Goal: Task Accomplishment & Management: Manage account settings

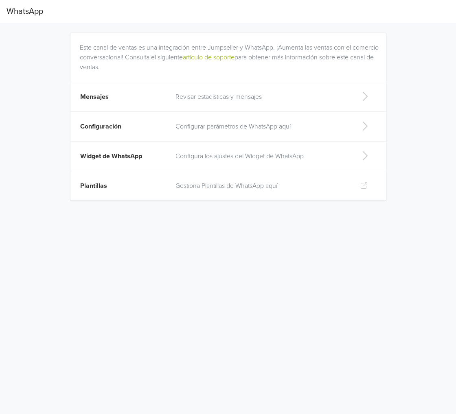
click at [343, 96] on p "Revisar estadísticas y mensajes" at bounding box center [260, 97] width 171 height 10
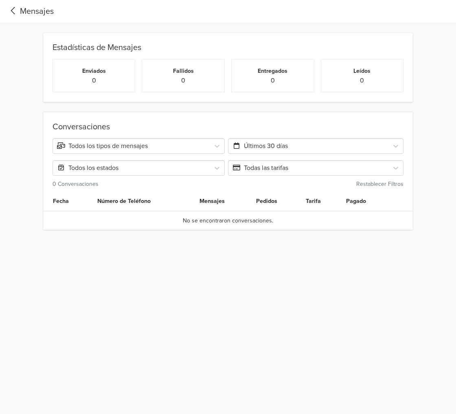
click at [12, 10] on icon at bounding box center [13, 10] width 13 height 11
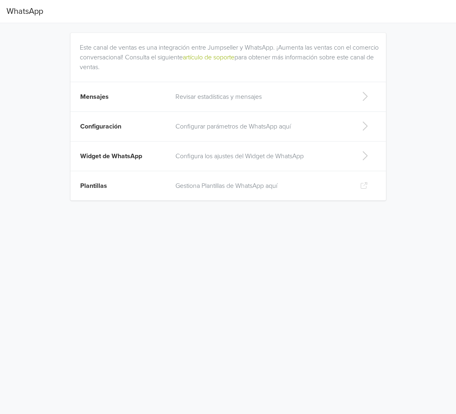
click at [238, 131] on td "Configurar parámetros de WhatsApp aquí" at bounding box center [261, 127] width 181 height 30
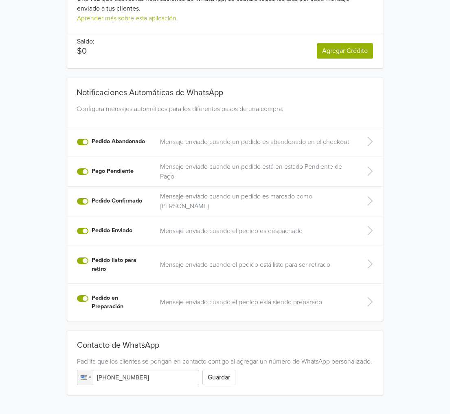
scroll to position [116, 0]
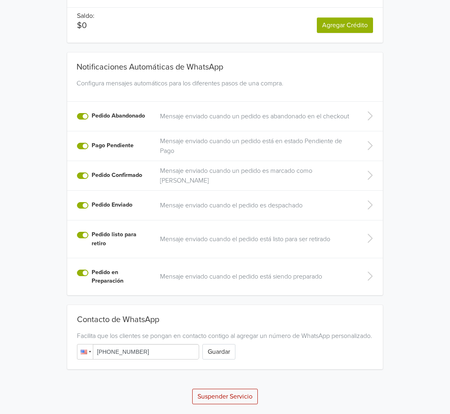
click at [90, 352] on div at bounding box center [90, 352] width 2 height 2
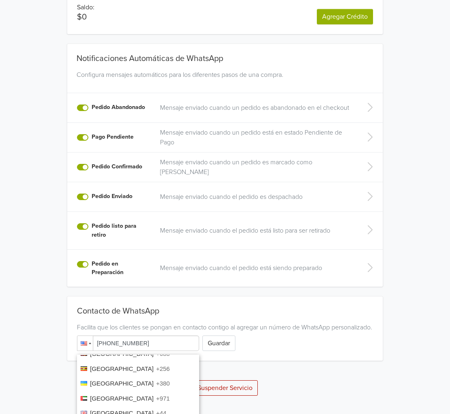
click at [145, 322] on div "Contacto de WhatsApp Facilita que los clientes se pongan en contacto contigo al…" at bounding box center [224, 329] width 315 height 45
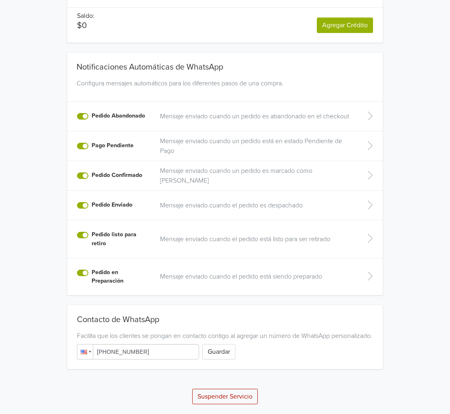
click at [90, 351] on div at bounding box center [90, 352] width 2 height 2
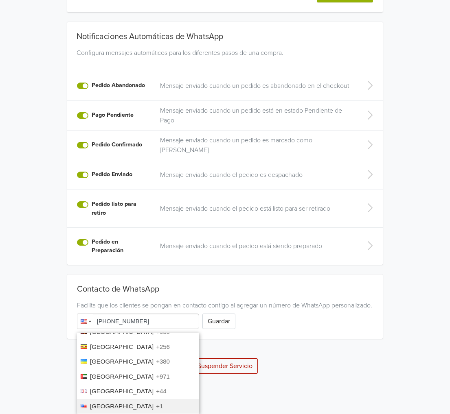
scroll to position [516, 0]
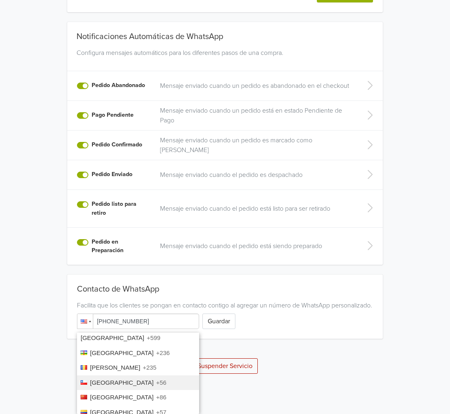
click at [156, 379] on span "+56" at bounding box center [161, 382] width 10 height 7
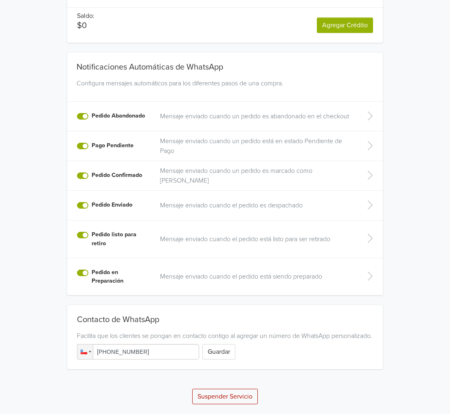
click at [168, 349] on input "[PHONE_NUMBER]" at bounding box center [138, 351] width 122 height 15
drag, startPoint x: 109, startPoint y: 351, endPoint x: 194, endPoint y: 350, distance: 84.7
click at [194, 350] on input "[PHONE_NUMBER]" at bounding box center [138, 351] width 122 height 15
type input "[PHONE_NUMBER]"
click at [224, 351] on button "Guardar" at bounding box center [218, 351] width 33 height 15
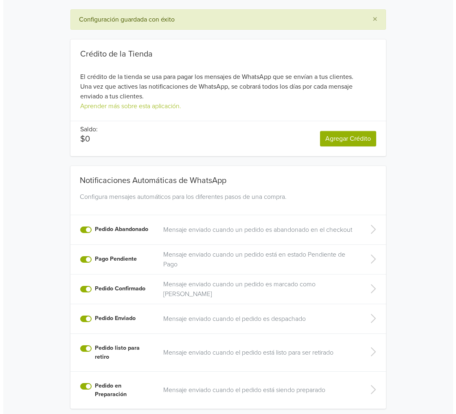
scroll to position [0, 0]
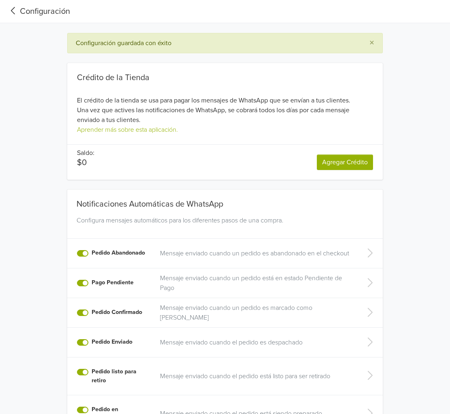
click at [12, 10] on icon at bounding box center [13, 10] width 4 height 7
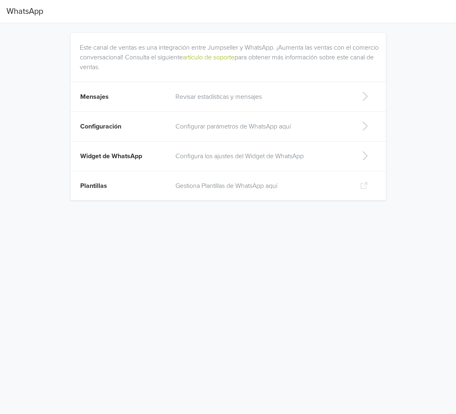
click at [267, 157] on p "Configura los ajustes del Widget de WhatsApp" at bounding box center [260, 156] width 171 height 10
select select "rb"
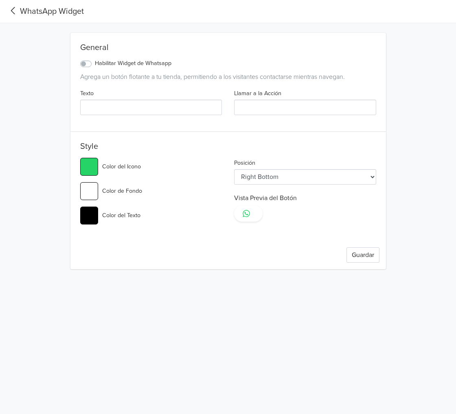
type input "#25d366"
select select "lt"
click at [95, 65] on label "Habilitar Widget de Whatsapp" at bounding box center [133, 63] width 77 height 9
click at [0, 0] on input "Habilitar Widget de Whatsapp" at bounding box center [0, 0] width 0 height 0
click at [290, 175] on select "Left Top Left Center Left Bottom Right Top Right Center Right Bottom" at bounding box center [305, 176] width 142 height 15
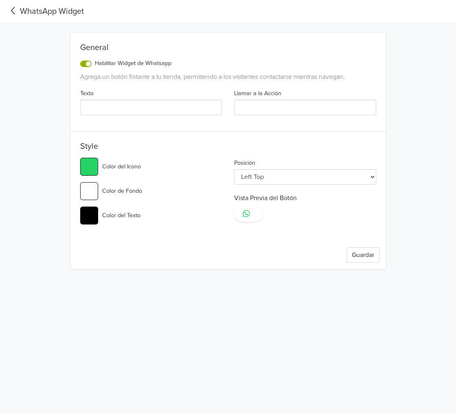
click at [290, 175] on select "Left Top Left Center Left Bottom Right Top Right Center Right Bottom" at bounding box center [305, 176] width 142 height 15
click at [86, 161] on input "#25d366" at bounding box center [89, 167] width 18 height 18
click at [293, 223] on div "Posición Left Top Left Center Left Bottom Right Top Right Center Right Bottom V…" at bounding box center [305, 194] width 154 height 73
click at [326, 169] on select "Left Top Left Center Left Bottom Right Top Right Center Right Bottom" at bounding box center [305, 176] width 142 height 15
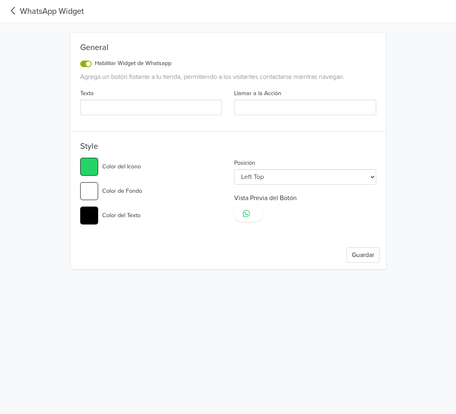
click at [326, 169] on select "Left Top Left Center Left Bottom Right Top Right Center Right Bottom" at bounding box center [305, 176] width 142 height 15
click at [369, 253] on button "Guardar" at bounding box center [362, 254] width 33 height 15
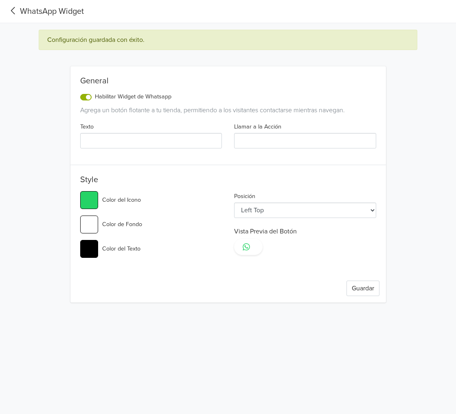
type input "#25d366"
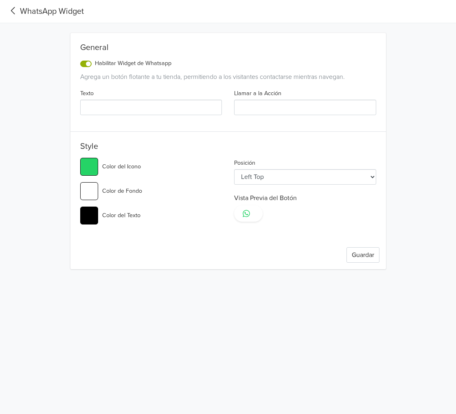
click at [23, 12] on div "WhatsApp Widget" at bounding box center [45, 11] width 77 height 12
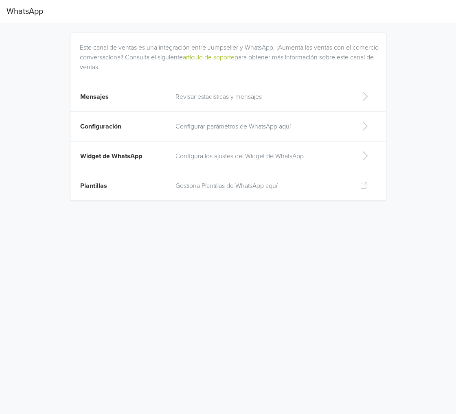
click at [136, 185] on td "Plantillas" at bounding box center [120, 186] width 101 height 30
